Goal: Task Accomplishment & Management: Complete application form

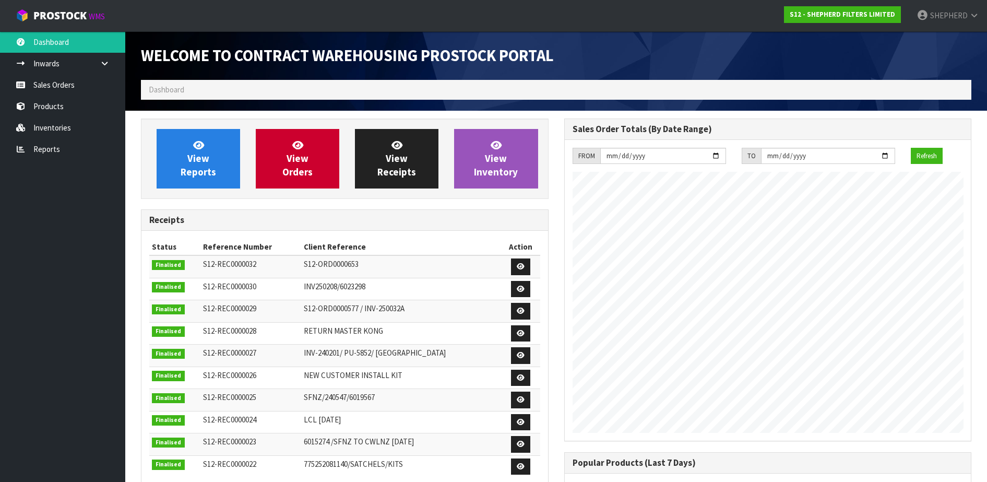
scroll to position [478, 423]
click at [54, 84] on link "Sales Orders" at bounding box center [62, 84] width 125 height 21
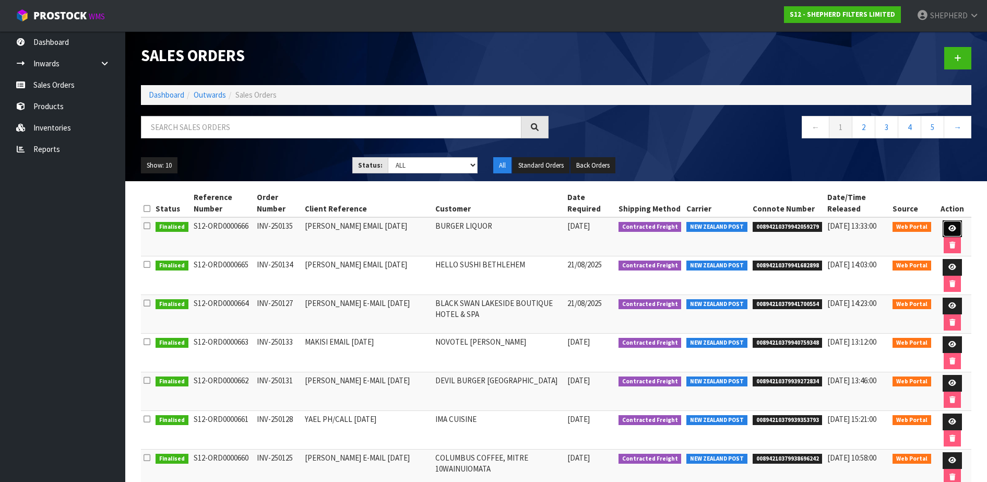
click at [957, 227] on link at bounding box center [952, 228] width 19 height 17
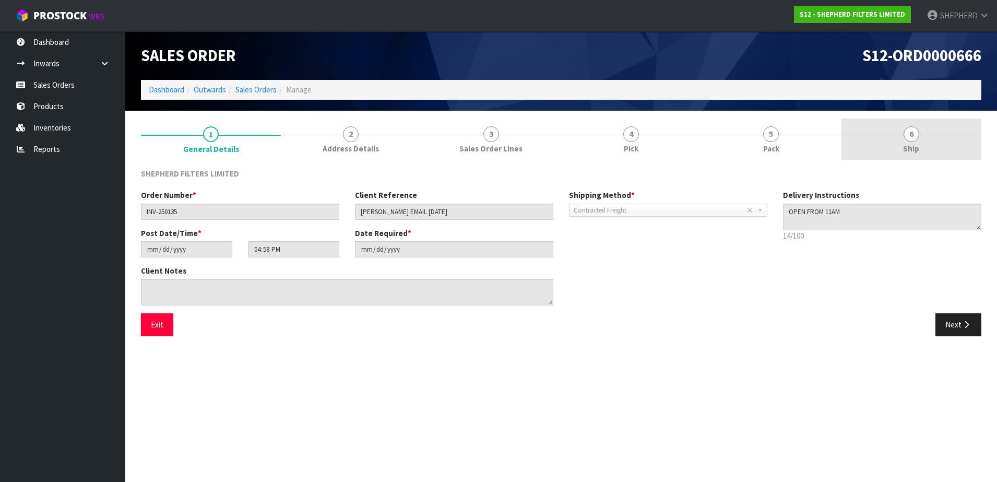
click at [914, 138] on span "6" at bounding box center [912, 134] width 16 height 16
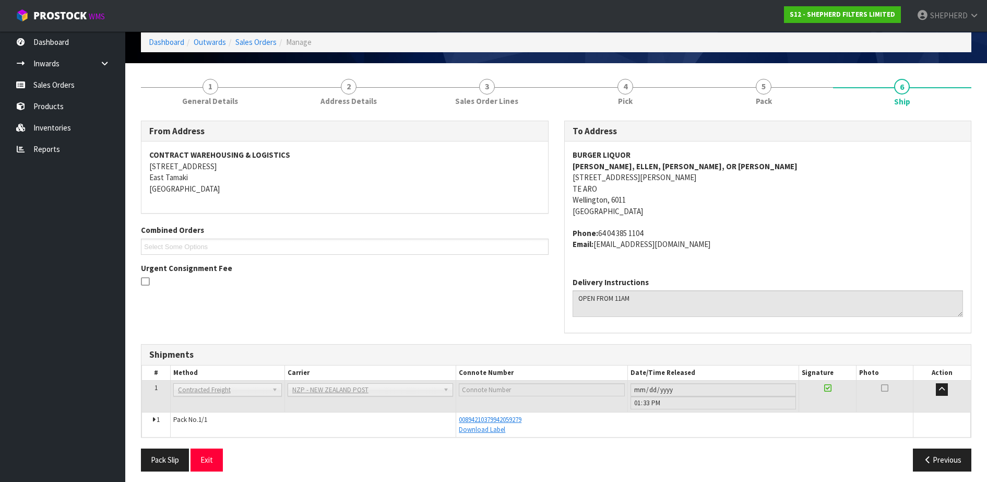
scroll to position [53, 0]
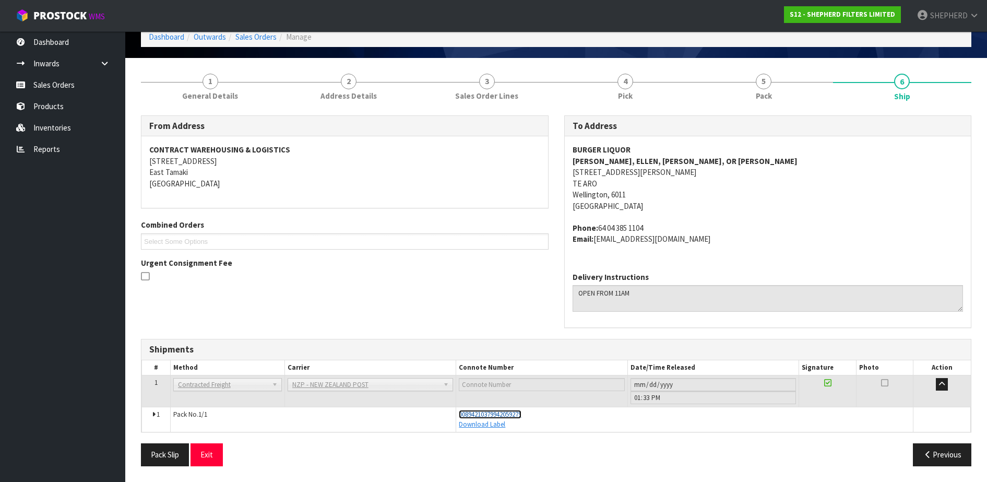
click at [503, 416] on span "00894210379942059279" at bounding box center [490, 414] width 63 height 9
click at [68, 91] on link "Sales Orders" at bounding box center [62, 84] width 125 height 21
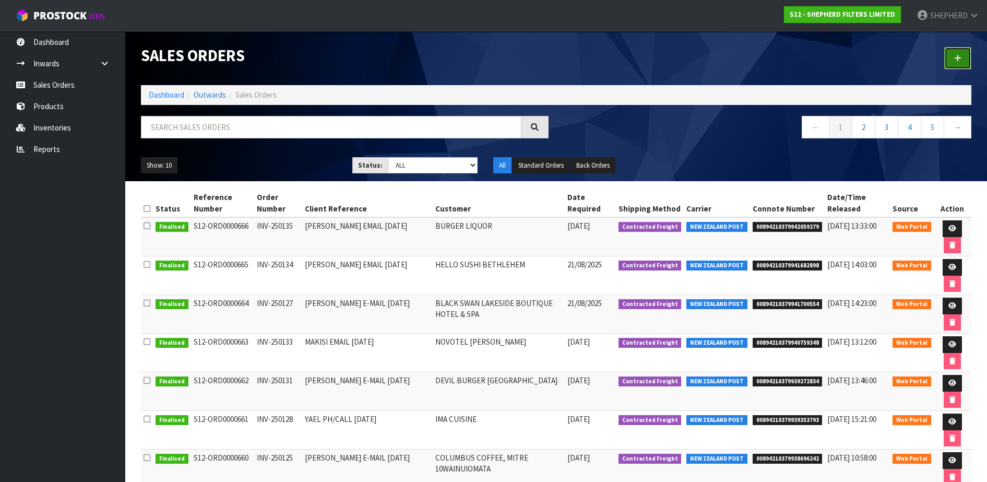
click at [955, 56] on icon at bounding box center [957, 58] width 7 height 8
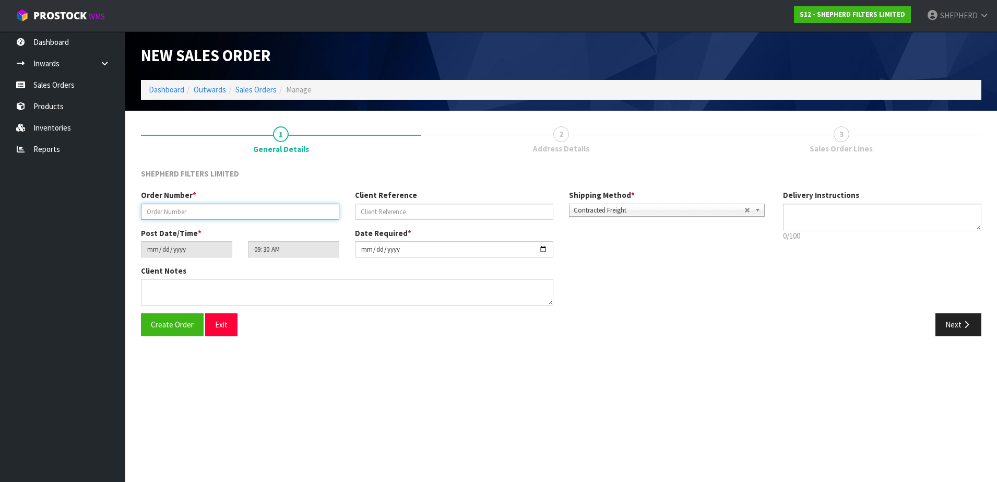
click at [151, 215] on input "text" at bounding box center [240, 212] width 198 height 16
paste input "INV-250129"
type input "INV-250129"
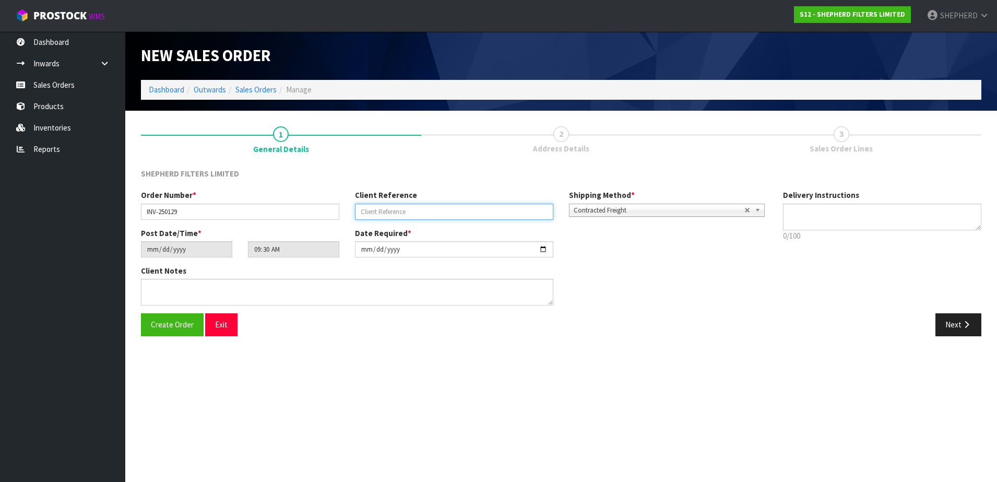
click at [363, 207] on input "text" at bounding box center [454, 212] width 198 height 16
paste input "[PERSON_NAME] [DATE]"
type input "[PERSON_NAME] [DATE]"
click at [179, 325] on span "Create Order" at bounding box center [172, 325] width 43 height 10
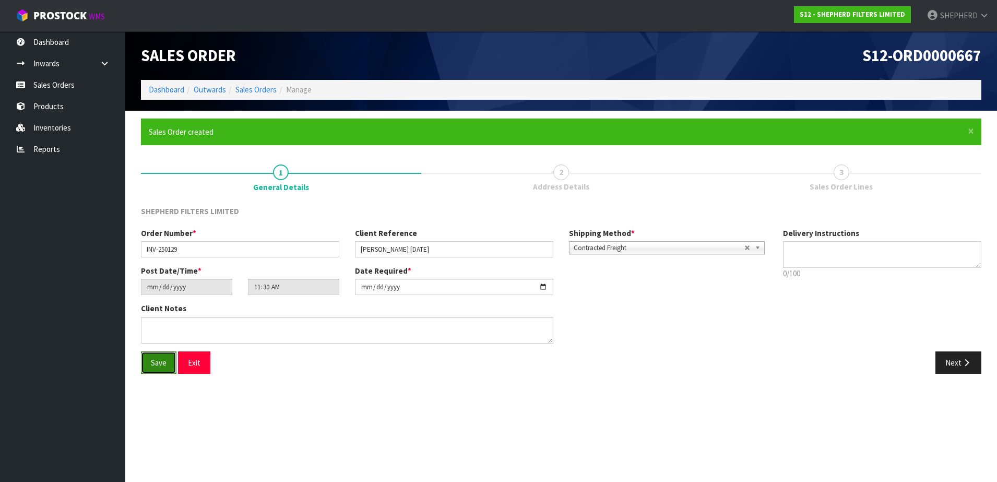
click at [155, 370] on button "Save" at bounding box center [159, 362] width 36 height 22
type input "13:30:00.000"
click at [959, 358] on button "Next" at bounding box center [959, 362] width 46 height 22
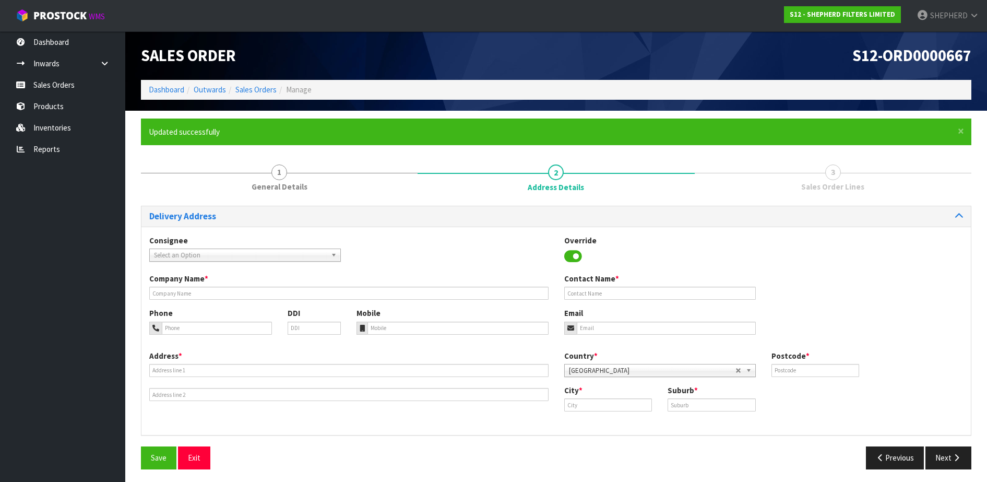
click at [305, 256] on span "Select an Option" at bounding box center [240, 255] width 173 height 13
type input "[PERSON_NAME]"
click at [250, 288] on li "HUXWELL - [PERSON_NAME] 'S WELLINGTON KITCHEN" at bounding box center [245, 284] width 186 height 13
type input "[PERSON_NAME] WELLINGTON"
type input "04 471 2200"
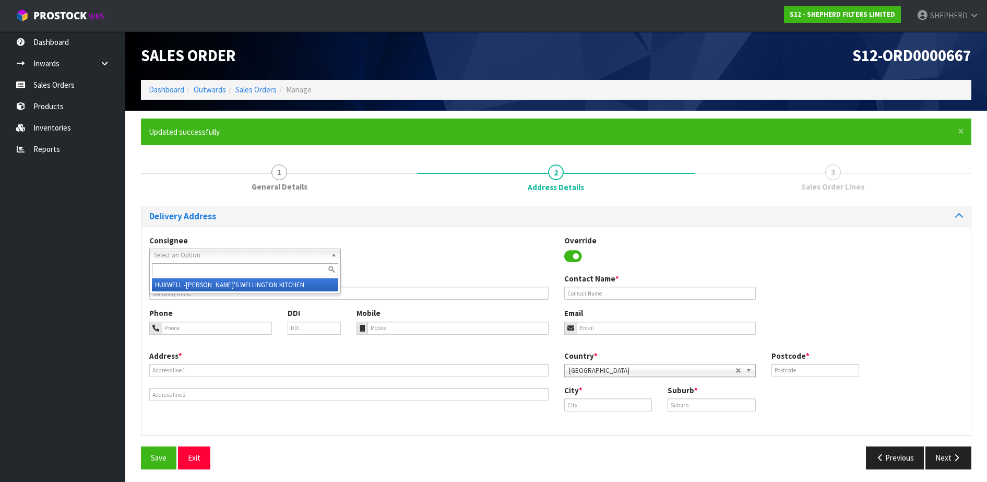
type input "022 413 2369"
type input "[EMAIL_ADDRESS][DOMAIN_NAME]"
type input "[STREET_ADDRESS][PERSON_NAME]"
type input "6011"
type input "[GEOGRAPHIC_DATA]"
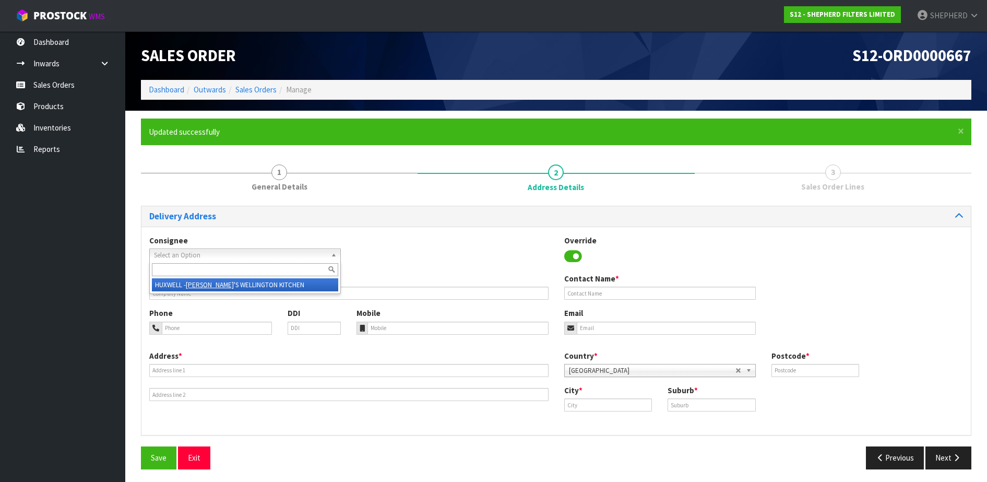
type input "PIPITEA"
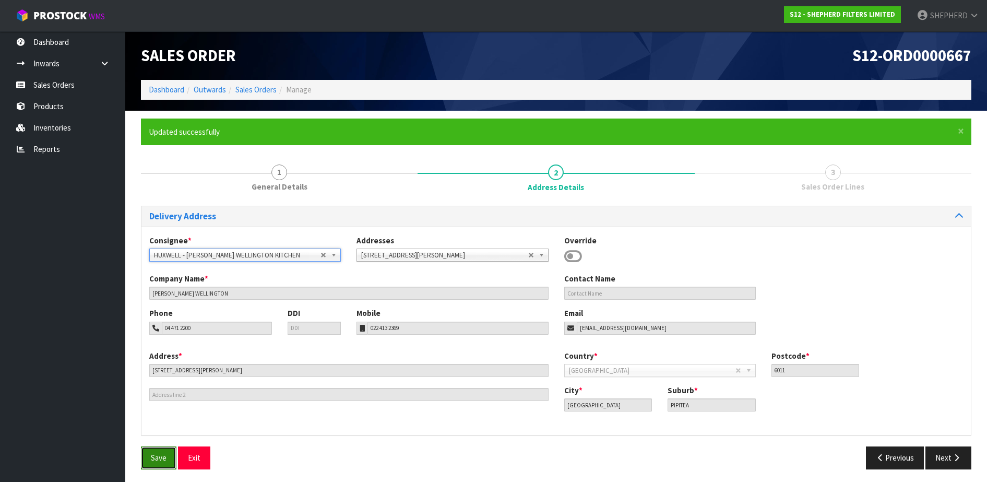
click at [152, 459] on span "Save" at bounding box center [159, 458] width 16 height 10
click at [951, 457] on button "Next" at bounding box center [949, 457] width 46 height 22
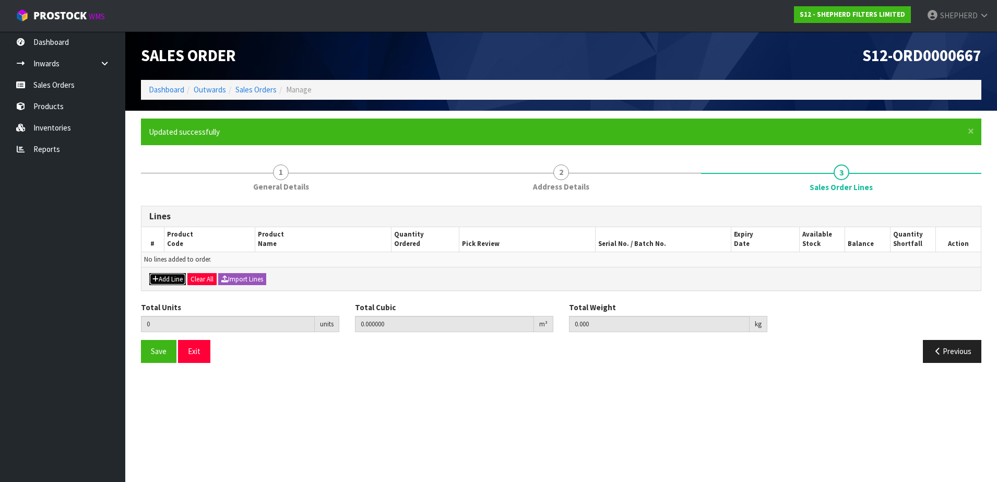
click at [170, 280] on button "Add Line" at bounding box center [167, 279] width 37 height 13
type input "0"
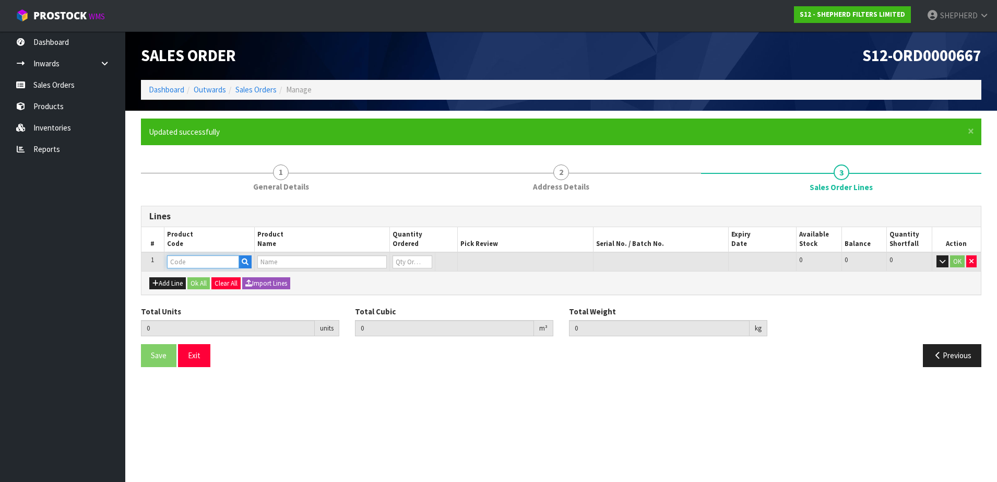
click at [192, 266] on input "text" at bounding box center [203, 261] width 72 height 13
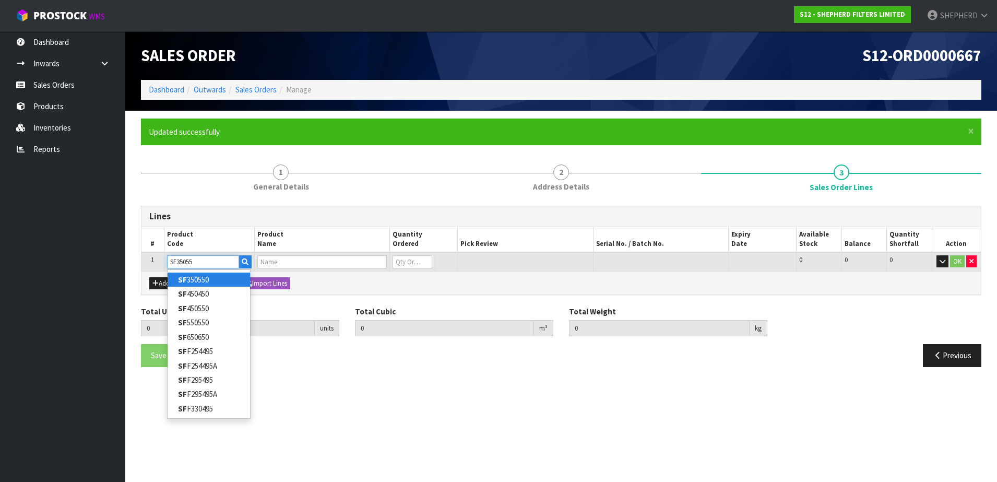
type input "SF350550"
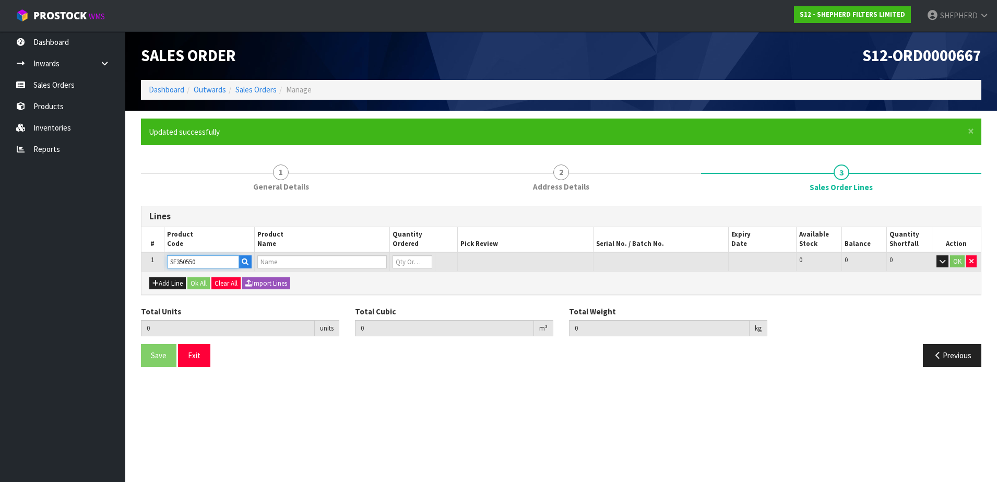
type input "0.000000"
type input "0.000"
type input "SHEPHERD FILTERS 350 X 550 - CODE SF350550"
type input "0"
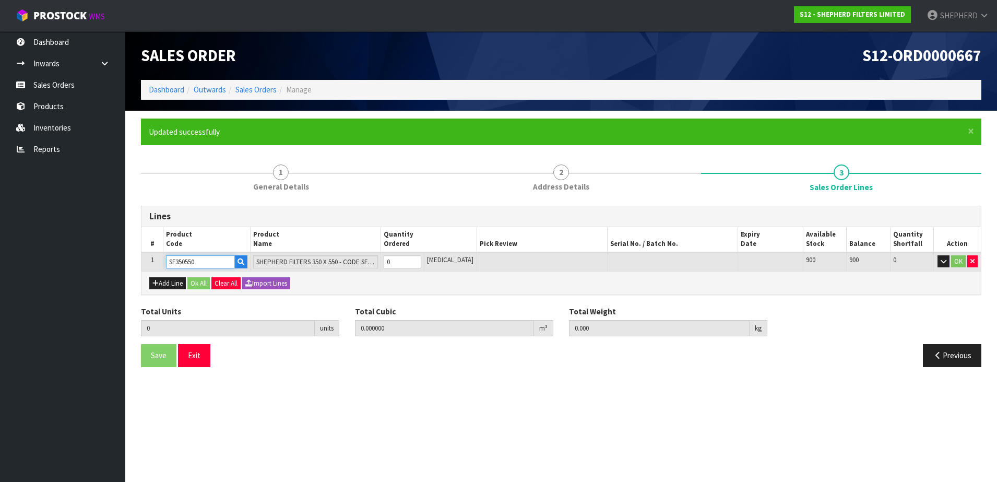
type input "SF350550"
type input "1"
type input "0.000644"
type input "0.04"
type input "1"
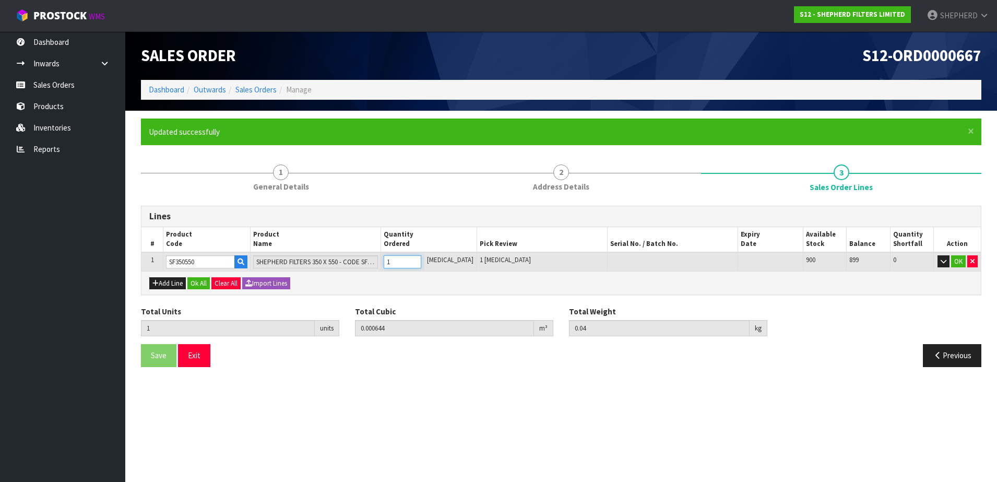
type input "10"
type input "0.00644"
type input "0.4"
type input "10"
type input "100"
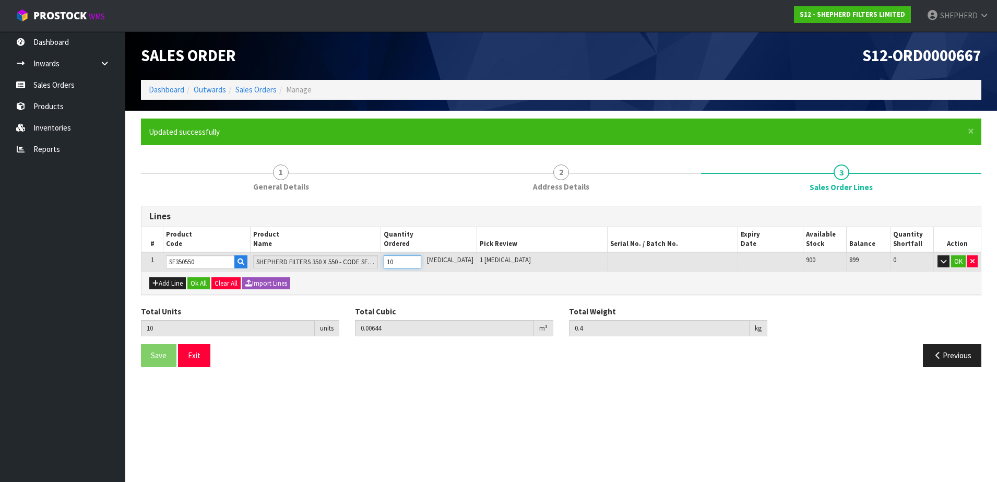
type input "0.04608"
type input "3.4"
type input "100"
click at [153, 280] on icon "button" at bounding box center [155, 283] width 6 height 7
type input "0"
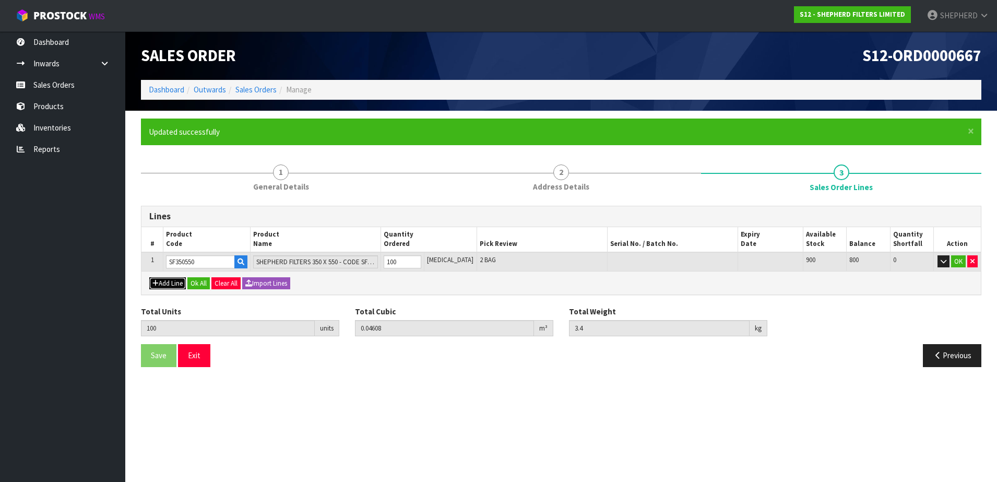
type input "0"
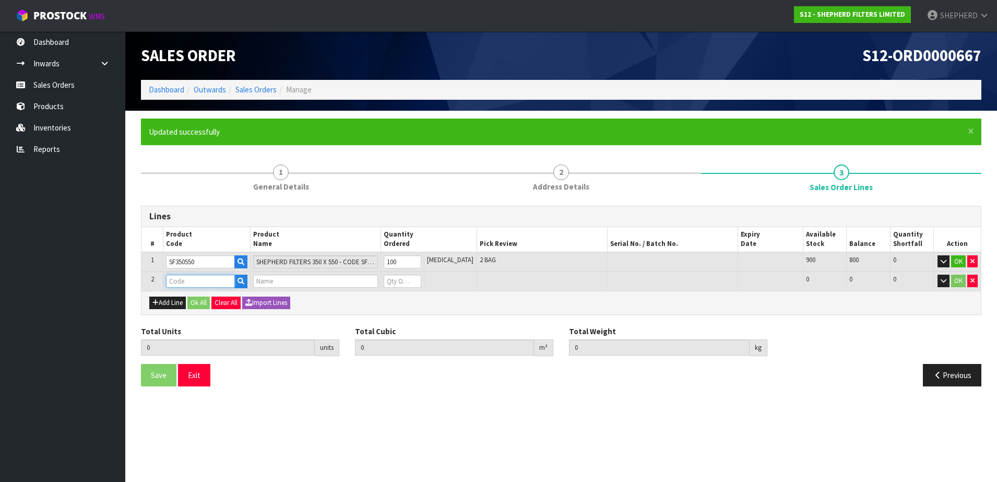
click at [196, 277] on input "text" at bounding box center [200, 281] width 69 height 13
type input "CARDBOARD"
click at [209, 300] on strong "CARDBOARD" at bounding box center [200, 299] width 44 height 10
type input "CARDBOARD SHIPPERS"
type input "100"
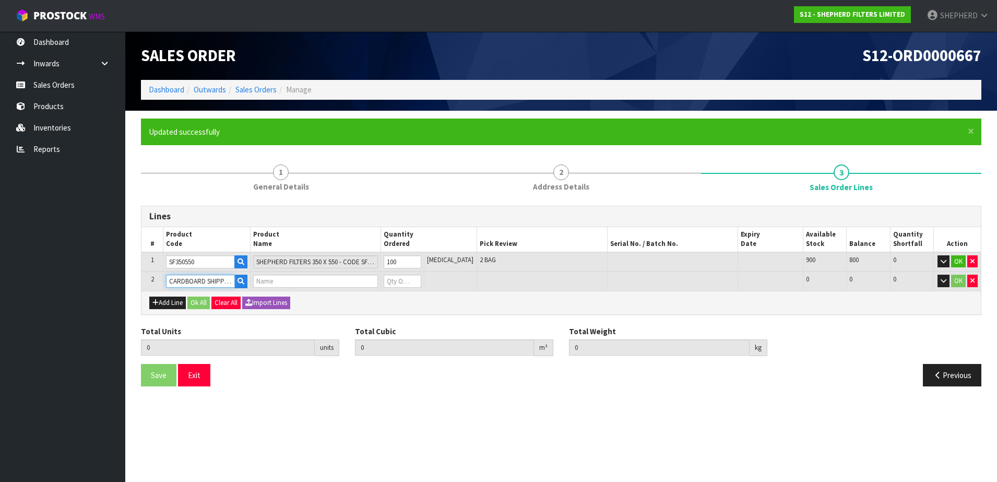
type input "0.04608"
type input "3.4"
type input "2-PACK BOXES"
type input "0"
type input "101"
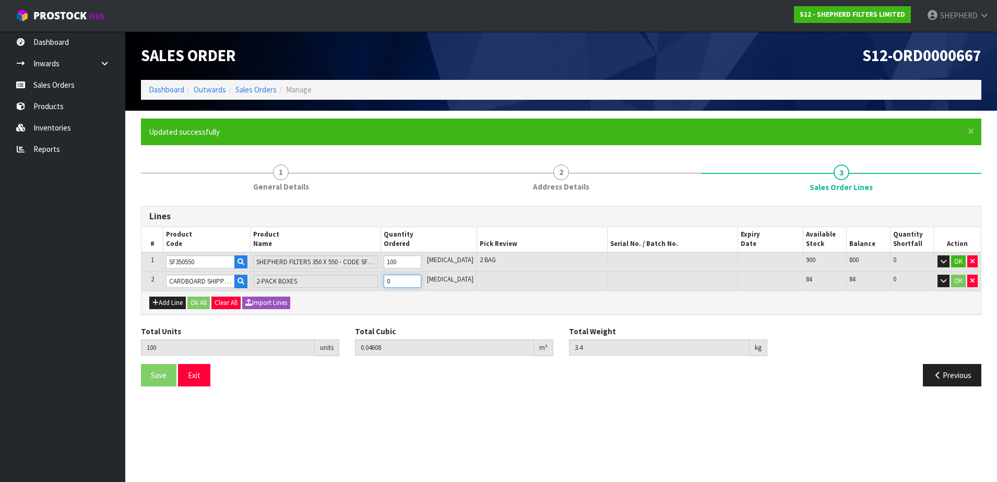
type input "0.047026"
type input "3.5"
type input "1"
click at [202, 304] on button "Ok All" at bounding box center [198, 303] width 22 height 13
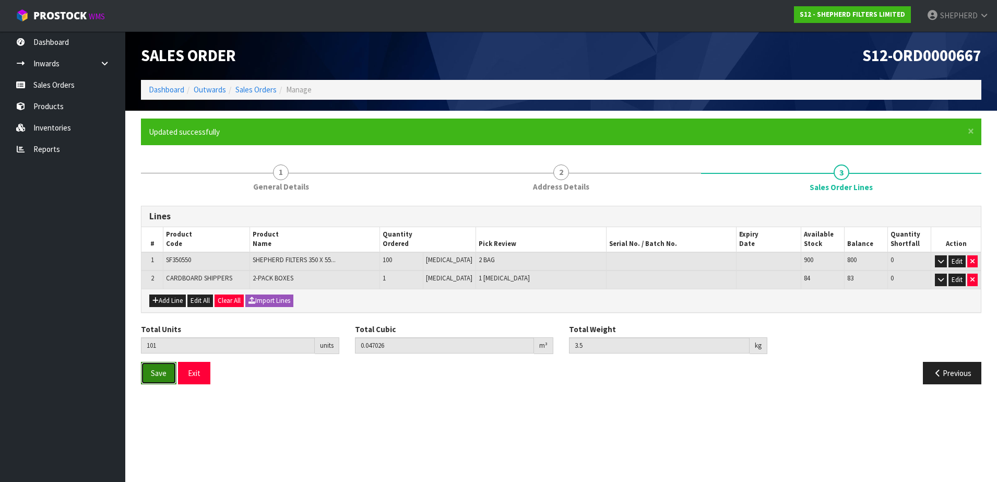
click at [166, 375] on span "Save" at bounding box center [159, 373] width 16 height 10
click at [196, 373] on button "Exit" at bounding box center [194, 373] width 32 height 22
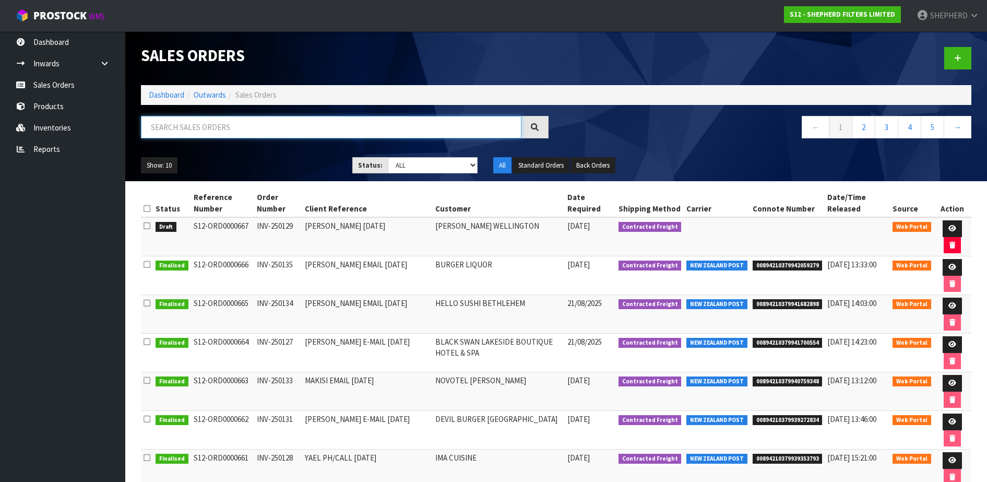
click at [229, 124] on input "text" at bounding box center [331, 127] width 381 height 22
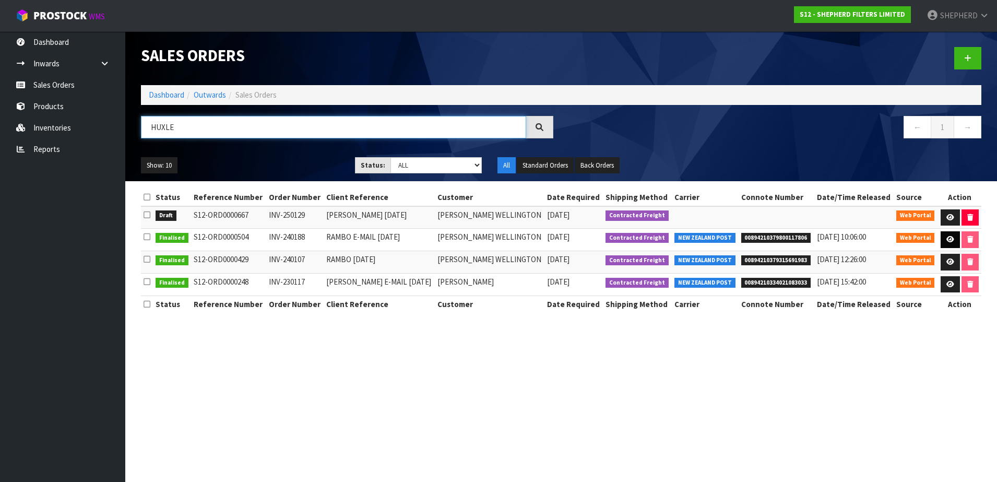
type input "HUXLE"
click at [943, 240] on link at bounding box center [950, 239] width 19 height 17
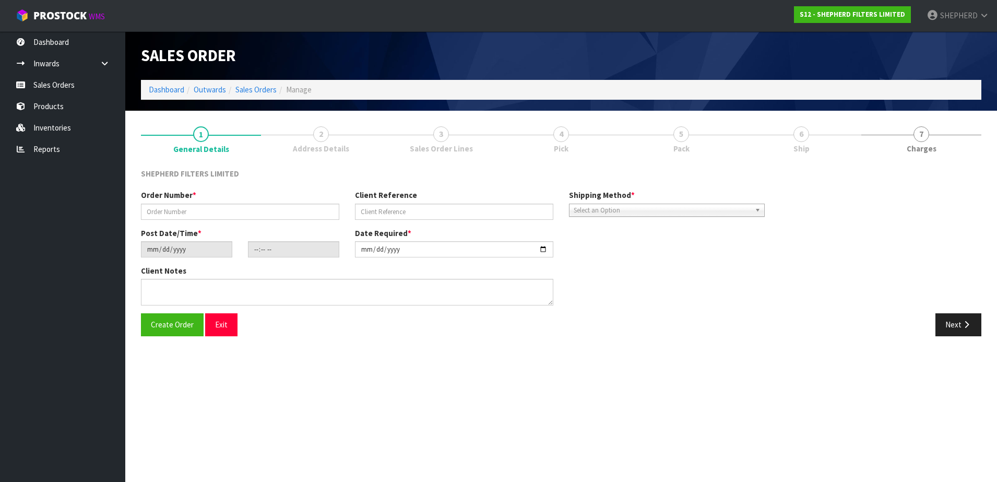
type input "INV-240188"
type input "RAMBO E-MAIL [DATE]"
type input "[DATE]"
type input "01:30:00.000"
type input "[DATE]"
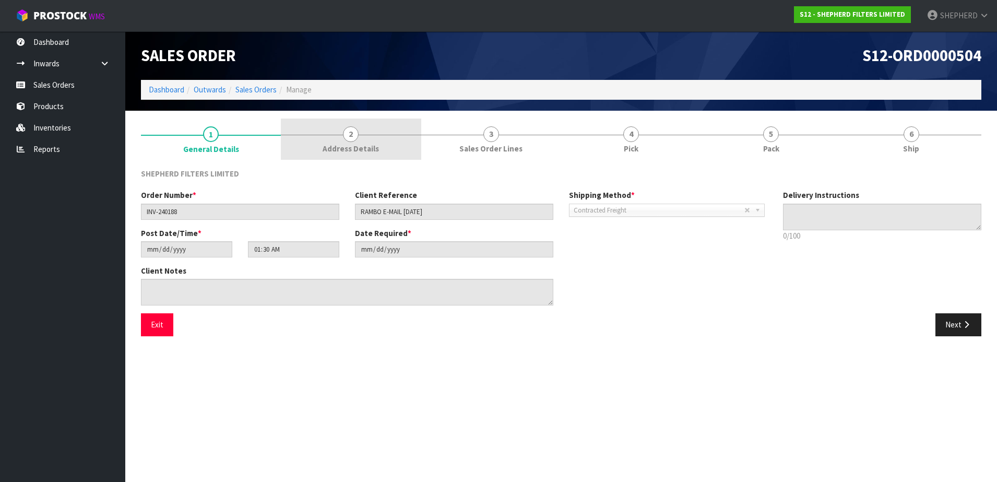
click at [353, 130] on span "2" at bounding box center [351, 134] width 16 height 16
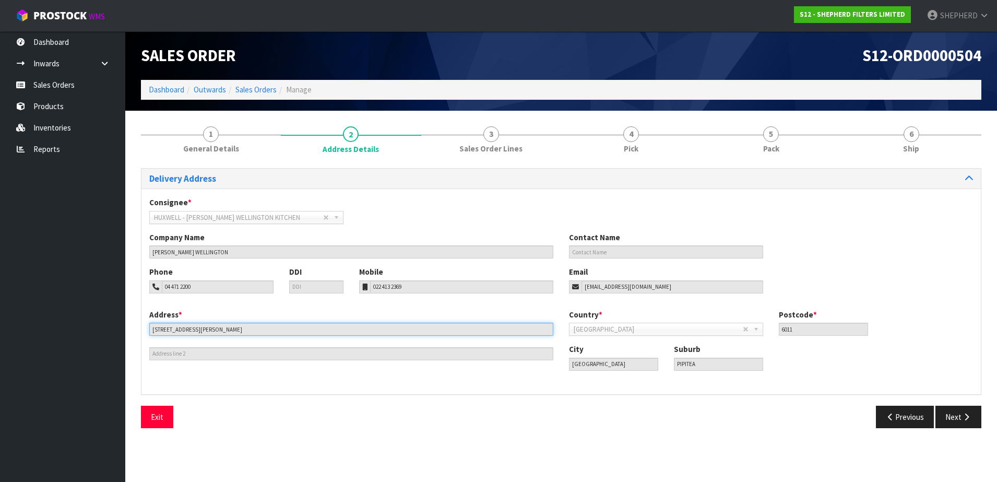
drag, startPoint x: 203, startPoint y: 324, endPoint x: 127, endPoint y: 317, distance: 75.5
click at [127, 317] on section "1 General Details 2 Address Details 3 Sales Order Lines 4 Pick 5 Pack 6 Ship De…" at bounding box center [561, 277] width 872 height 333
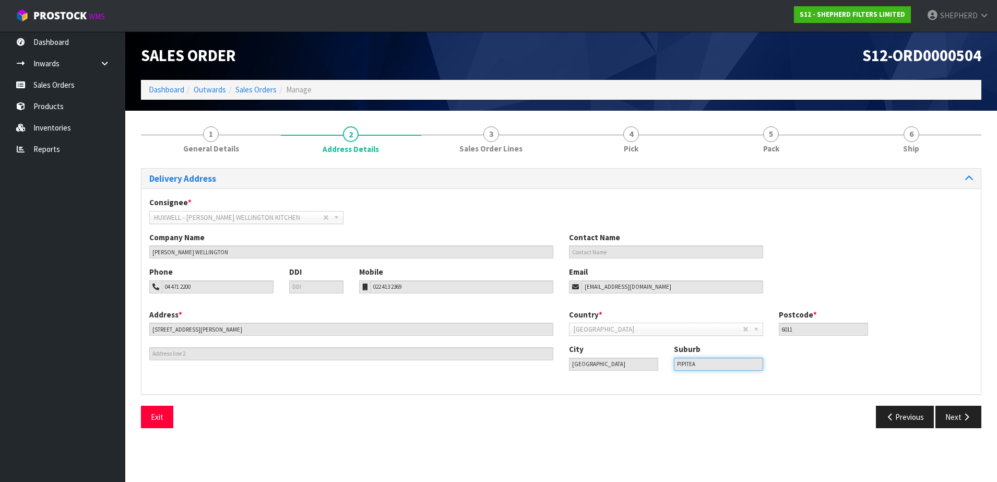
click at [638, 358] on div "City [GEOGRAPHIC_DATA] Suburb PIPITEA" at bounding box center [771, 361] width 420 height 34
click at [157, 423] on button "Exit" at bounding box center [157, 417] width 32 height 22
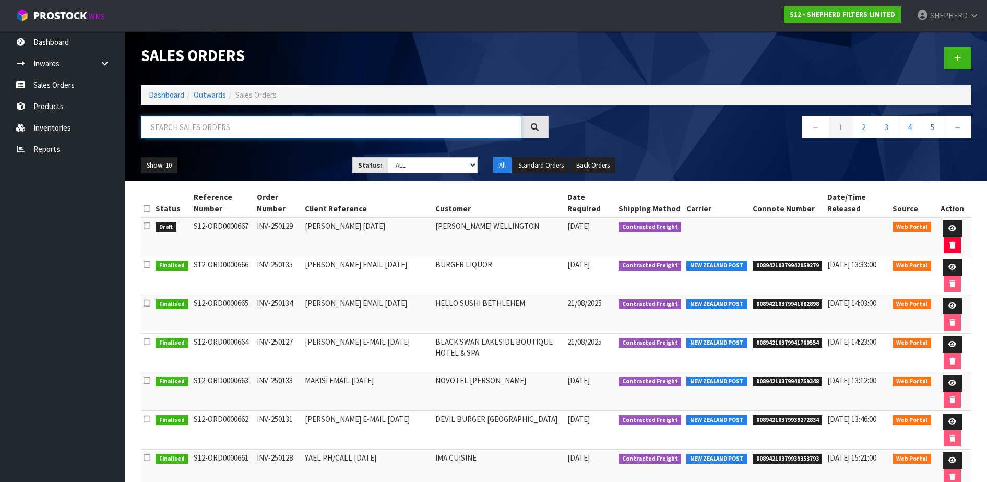
click at [233, 122] on input "text" at bounding box center [331, 127] width 381 height 22
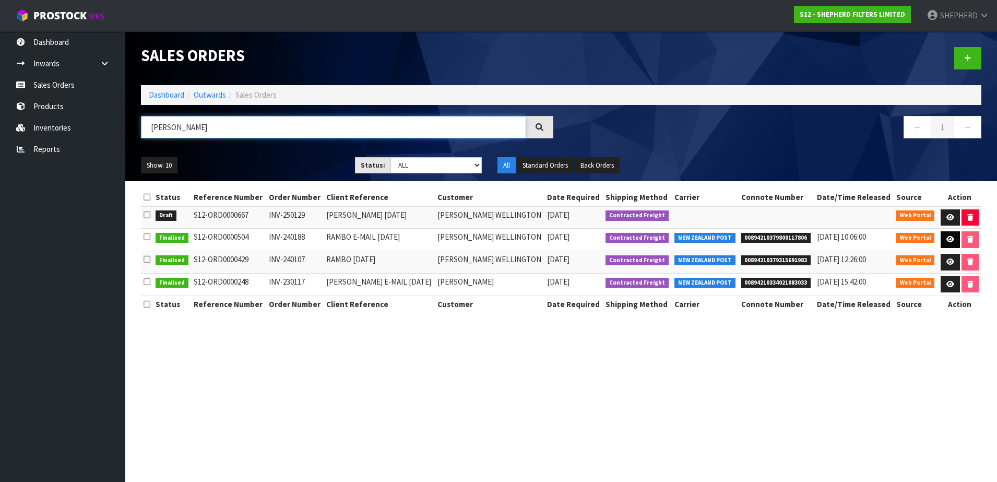
type input "[PERSON_NAME]"
click at [948, 238] on icon at bounding box center [950, 239] width 8 height 7
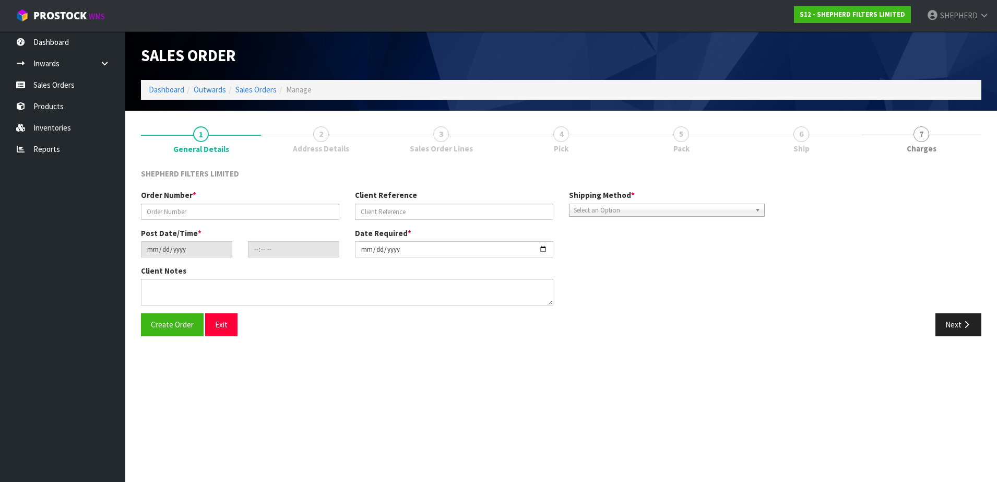
type input "INV-240188"
type input "RAMBO E-MAIL [DATE]"
type input "[DATE]"
type input "01:30:00.000"
type input "[DATE]"
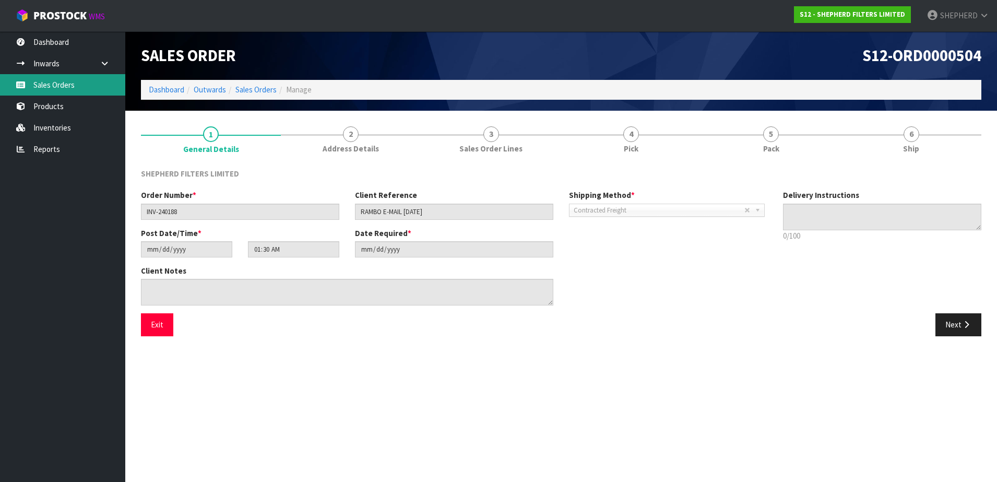
click at [67, 90] on link "Sales Orders" at bounding box center [62, 84] width 125 height 21
